Goal: Task Accomplishment & Management: Manage account settings

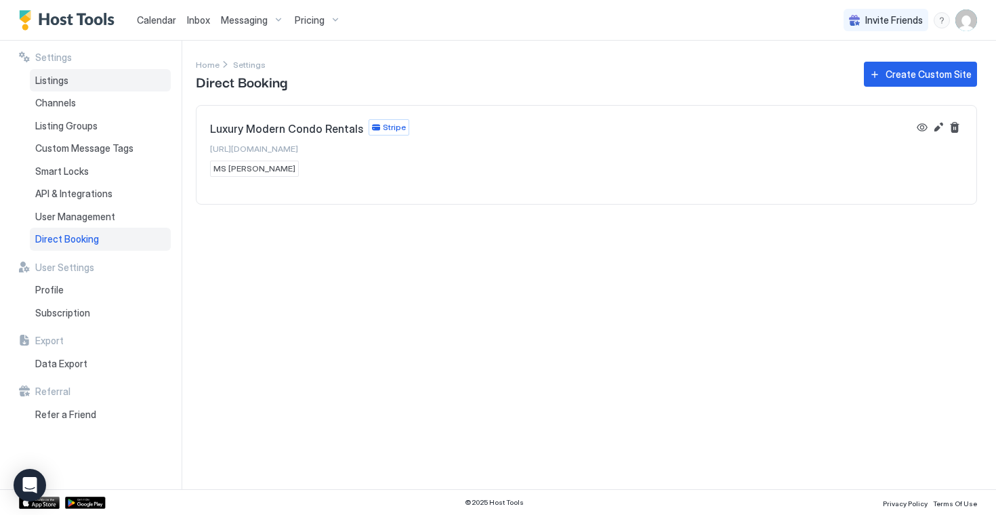
click at [84, 78] on div "Listings" at bounding box center [100, 80] width 141 height 23
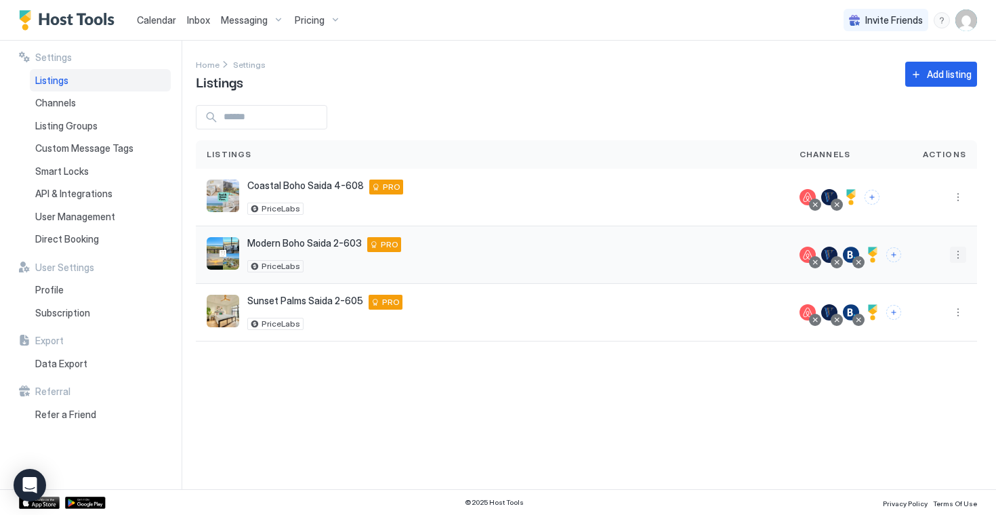
click at [958, 262] on button "More options" at bounding box center [958, 255] width 16 height 16
click at [917, 291] on span "Pricing" at bounding box center [910, 296] width 27 height 10
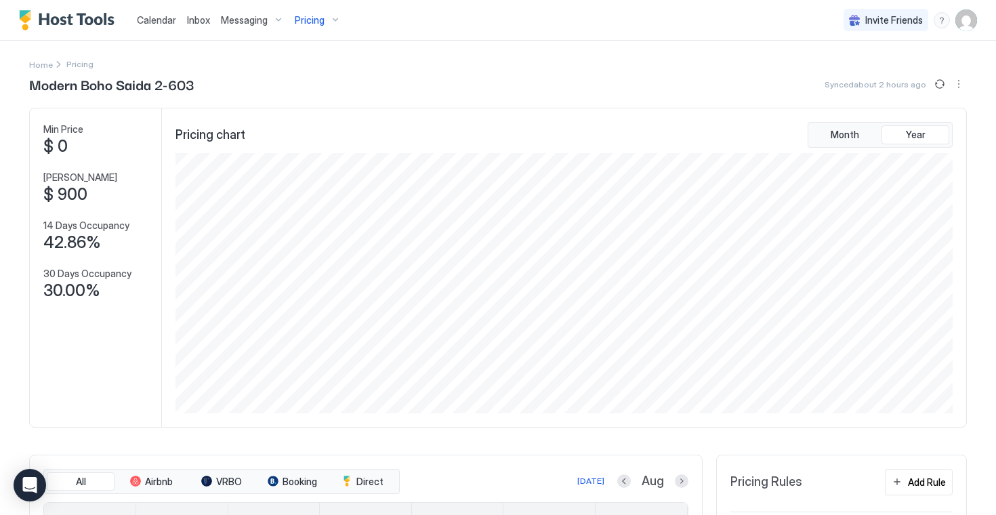
click at [33, 23] on img "Host Tools Logo" at bounding box center [70, 20] width 102 height 20
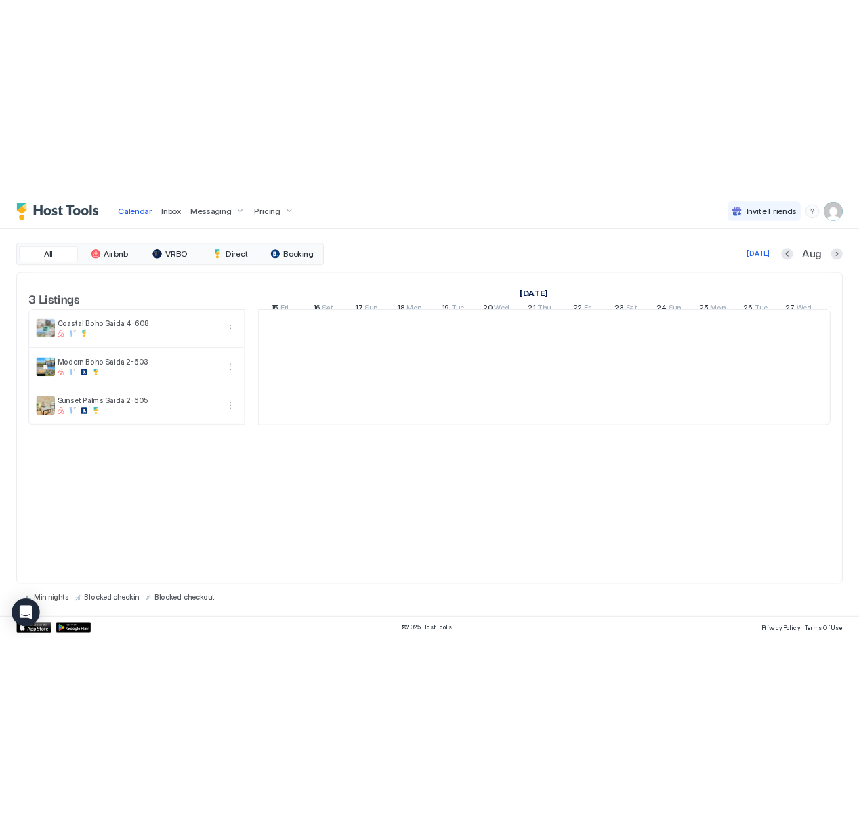
scroll to position [0, 753]
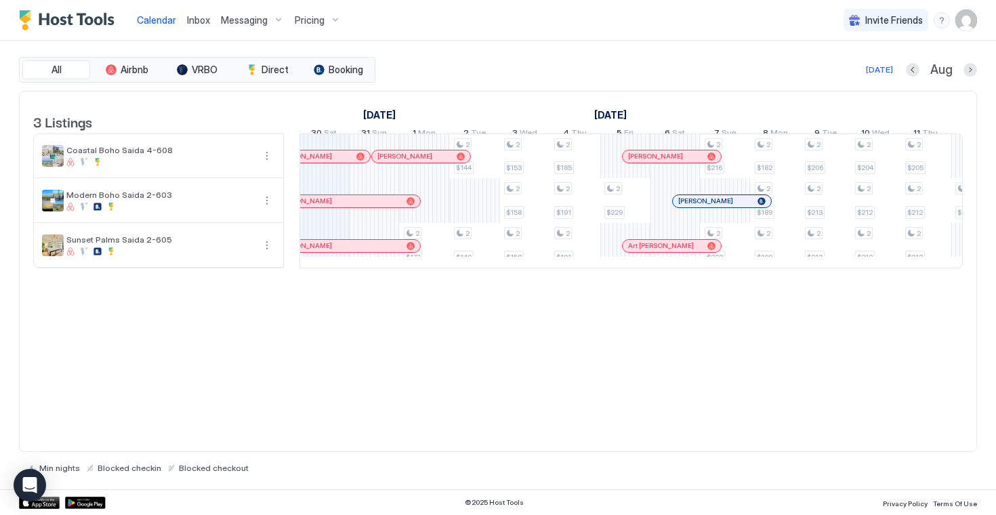
click at [87, 22] on img "Host Tools Logo" at bounding box center [70, 20] width 102 height 20
click at [964, 25] on img "User profile" at bounding box center [966, 20] width 22 height 22
click at [873, 82] on div "Settings" at bounding box center [890, 76] width 172 height 24
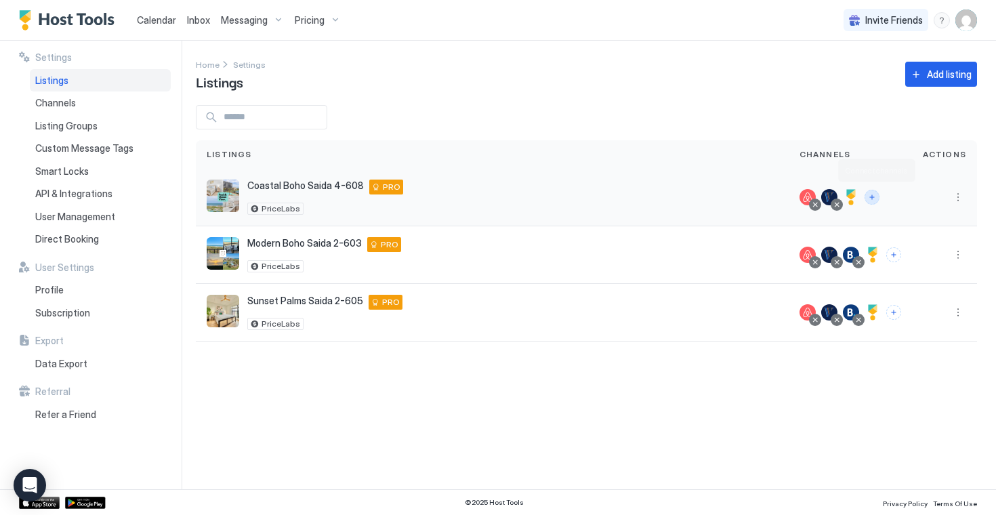
click at [870, 198] on button "Connect channels" at bounding box center [872, 197] width 15 height 15
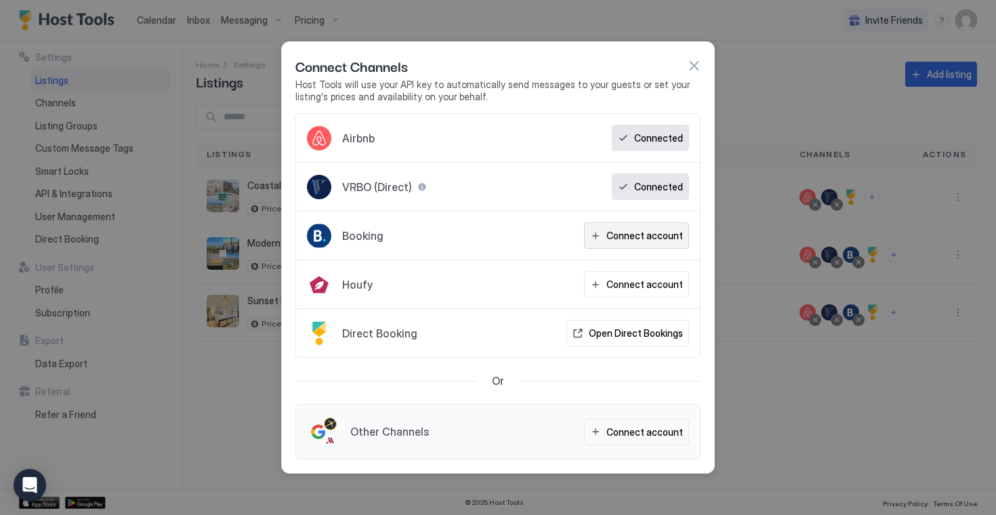
click at [621, 234] on div "Connect account" at bounding box center [644, 235] width 77 height 14
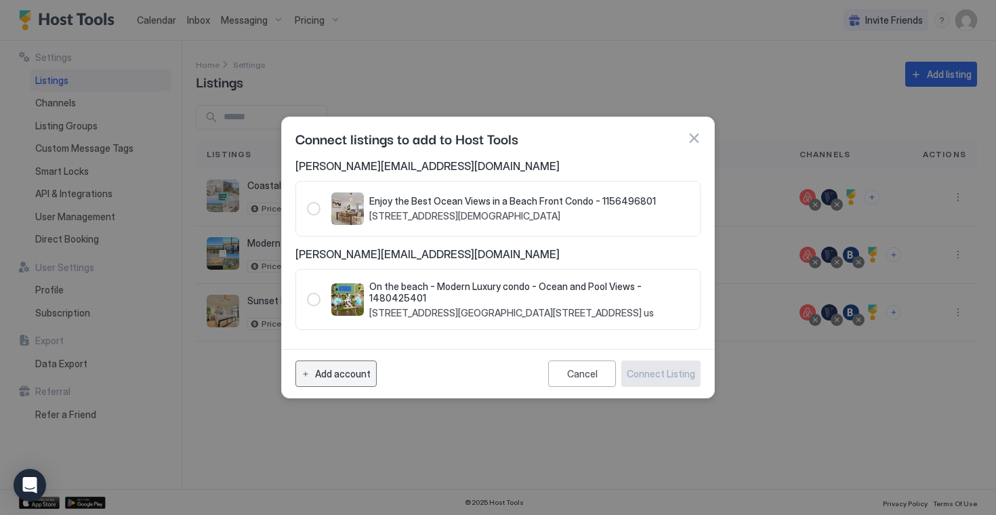
click at [329, 379] on div "Add account" at bounding box center [343, 374] width 56 height 14
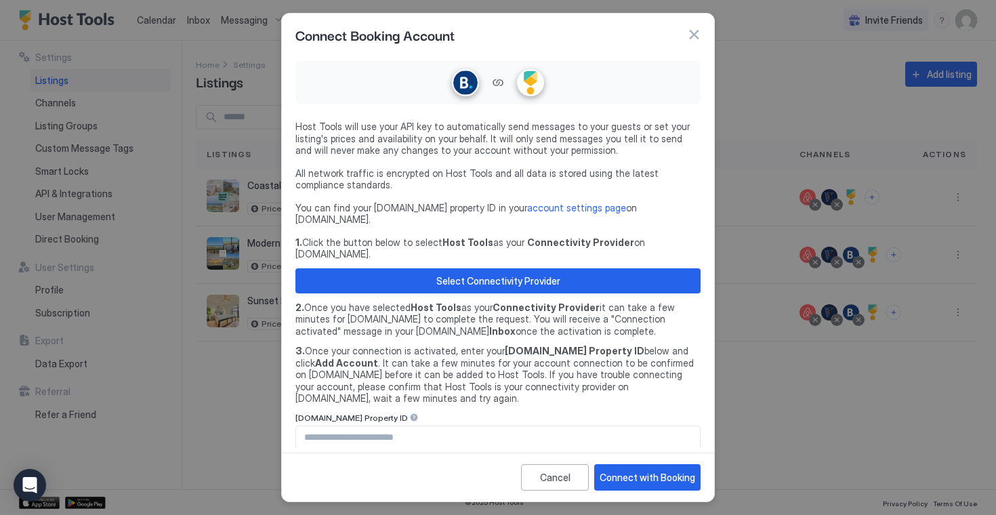
click at [359, 426] on input "Input Field" at bounding box center [498, 437] width 404 height 23
type input "********"
click at [643, 470] on div "Connect with Booking" at bounding box center [648, 477] width 96 height 14
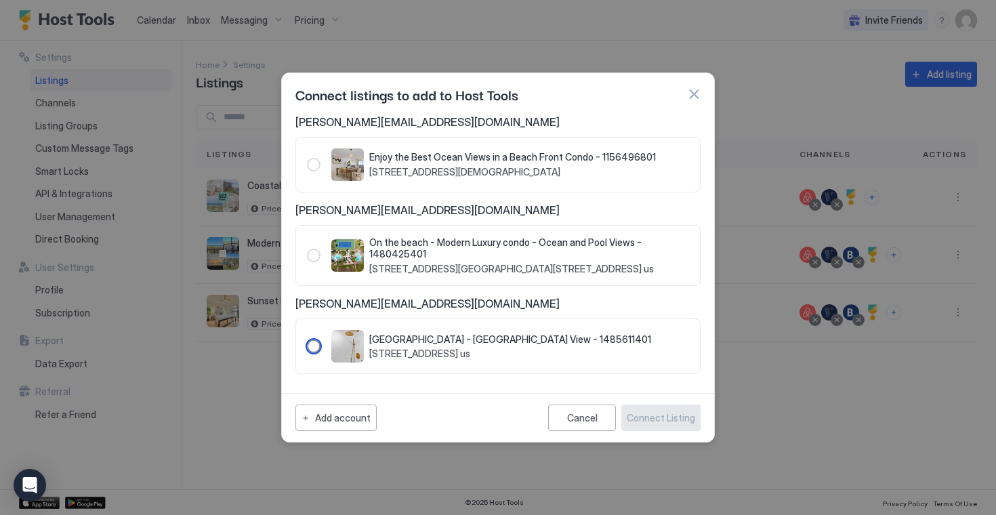
click at [314, 347] on div "1485611401" at bounding box center [314, 346] width 14 height 14
click at [659, 418] on div "Connect Listing" at bounding box center [661, 418] width 68 height 14
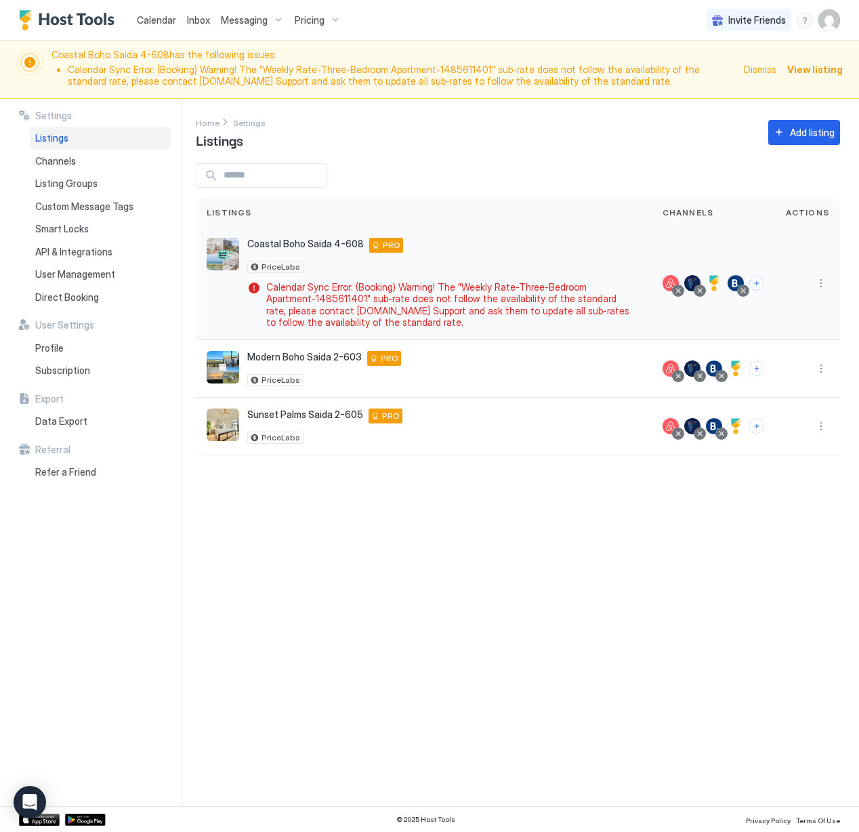
click at [823, 285] on button "More options" at bounding box center [821, 283] width 16 height 16
click at [823, 285] on div "Calendar Inbox Messaging Pricing Invite Friends PM Coastal Boho Saida 4-608 has…" at bounding box center [429, 416] width 859 height 832
click at [235, 257] on img "listing image" at bounding box center [223, 254] width 33 height 33
click at [823, 285] on button "More options" at bounding box center [821, 283] width 16 height 16
click at [789, 345] on span "Listing Settings" at bounding box center [790, 345] width 60 height 10
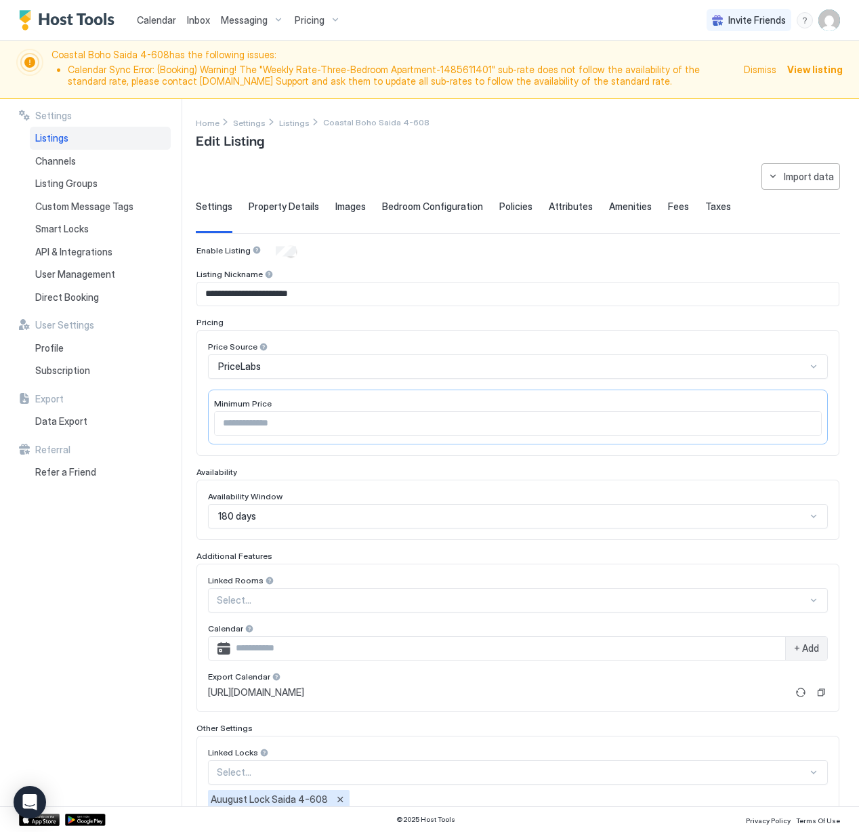
click at [85, 129] on div "Listings" at bounding box center [100, 138] width 141 height 23
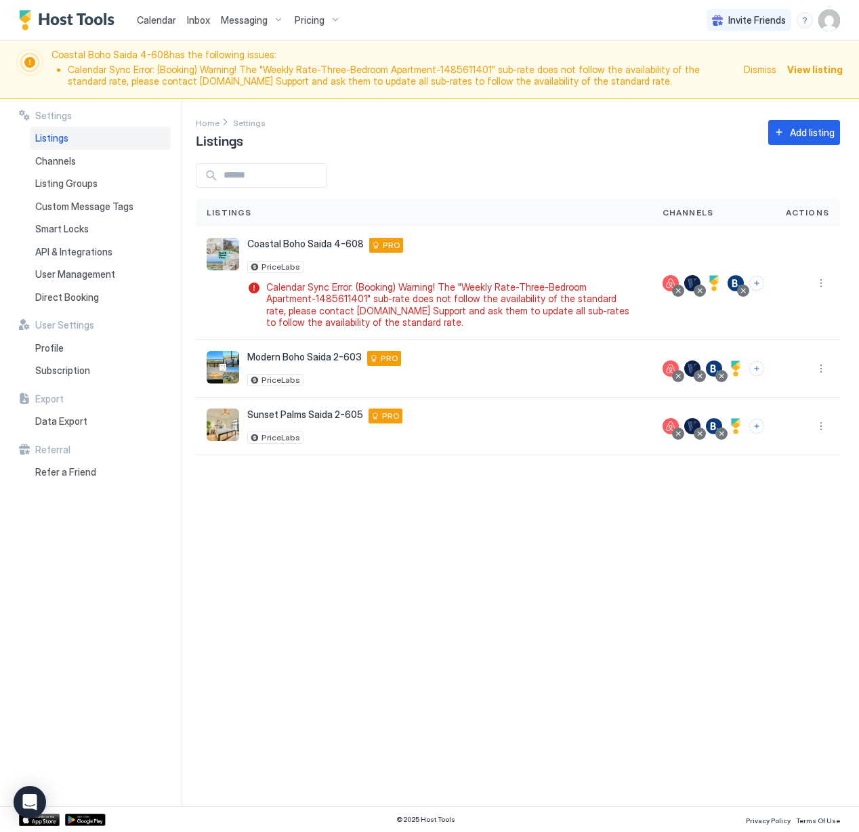
click at [796, 73] on span "View listing" at bounding box center [815, 69] width 56 height 14
click at [820, 75] on span "View listing" at bounding box center [815, 69] width 56 height 14
click at [833, 71] on span "View listing" at bounding box center [815, 69] width 56 height 14
click at [757, 73] on span "Dismiss" at bounding box center [760, 69] width 33 height 14
click at [821, 282] on button "More options" at bounding box center [821, 283] width 16 height 16
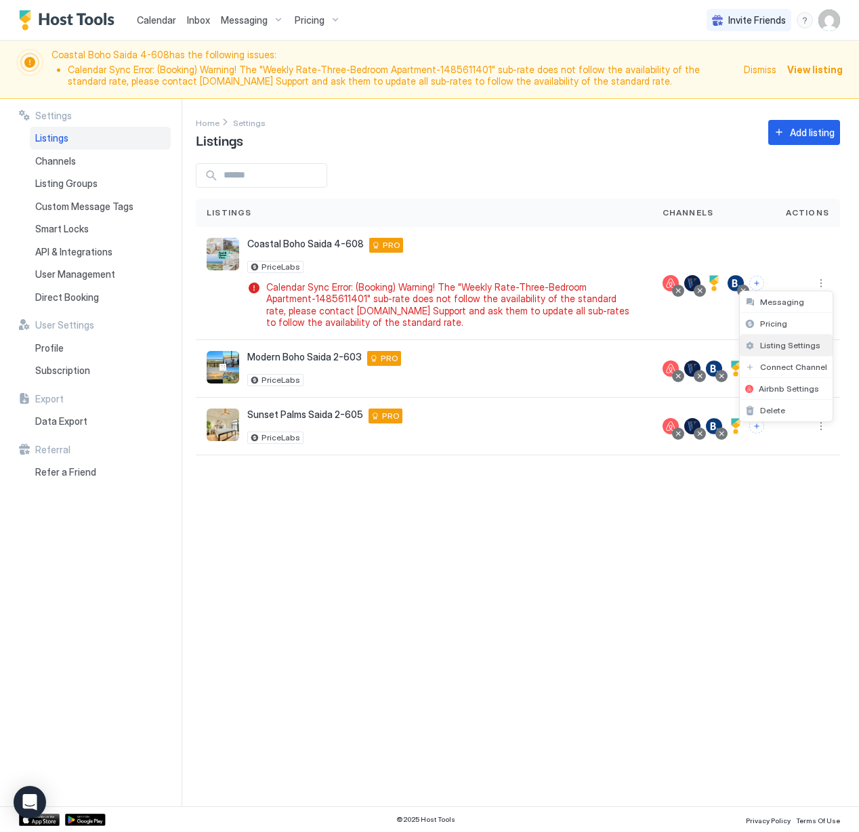
click at [798, 343] on span "Listing Settings" at bounding box center [790, 345] width 60 height 10
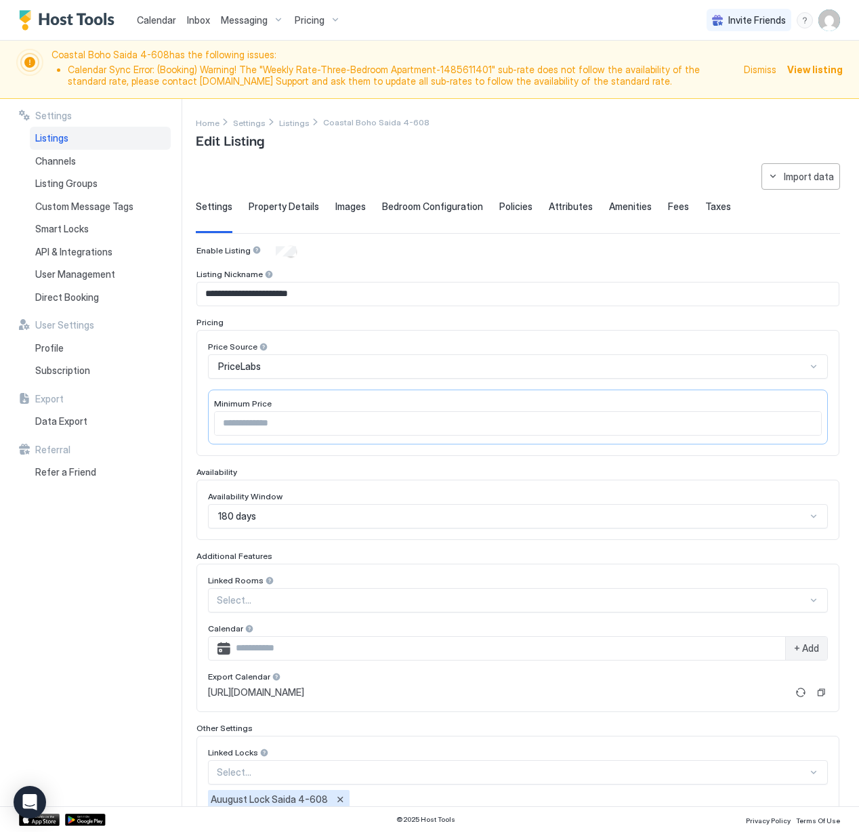
click at [117, 123] on div "Settings Listings Channels Listing Groups Custom Message Tags Smart Locks API &…" at bounding box center [95, 209] width 152 height 199
click at [92, 138] on div "Listings" at bounding box center [100, 138] width 141 height 23
